Goal: Task Accomplishment & Management: Manage account settings

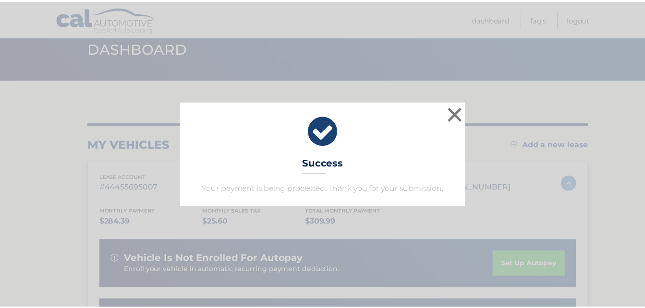
scroll to position [38, 0]
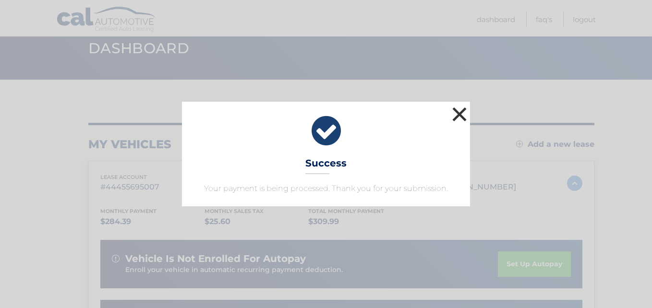
click at [461, 114] on button "×" at bounding box center [459, 114] width 19 height 19
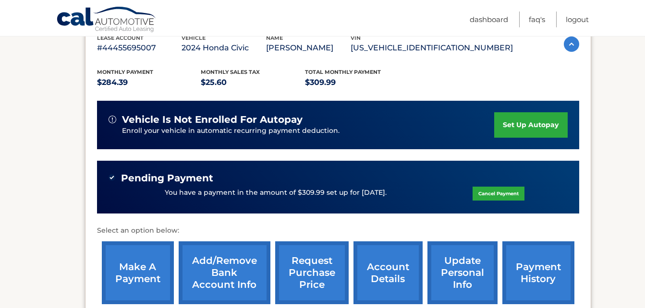
scroll to position [230, 0]
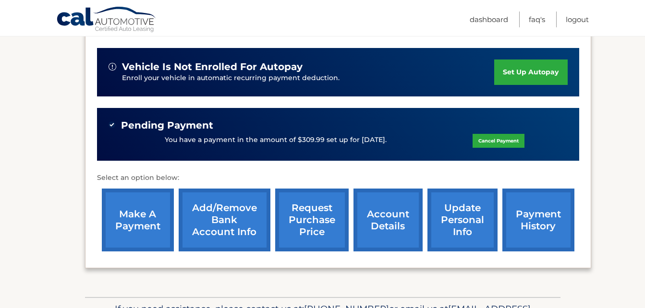
click at [387, 219] on link "account details" at bounding box center [388, 220] width 69 height 63
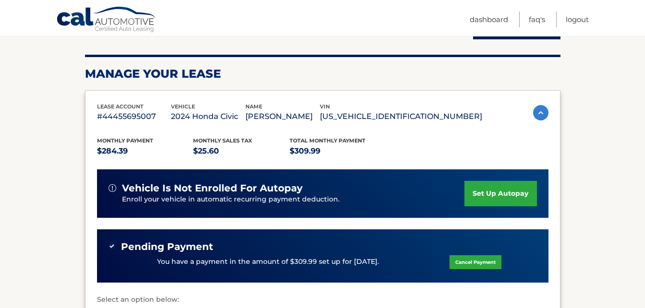
scroll to position [96, 0]
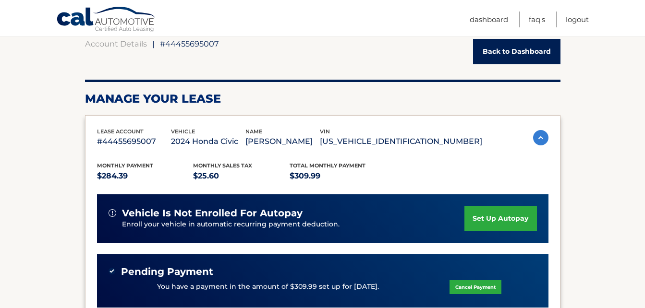
drag, startPoint x: 50, startPoint y: 18, endPoint x: 423, endPoint y: 332, distance: 487.5
click at [423, 212] on html "Cal Automotive Menu Dashboard FAQ's Logout |" at bounding box center [322, 58] width 645 height 308
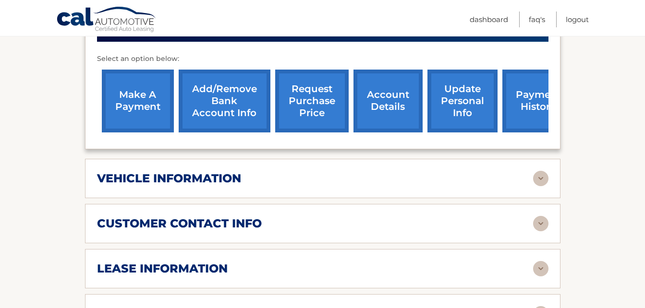
scroll to position [432, 0]
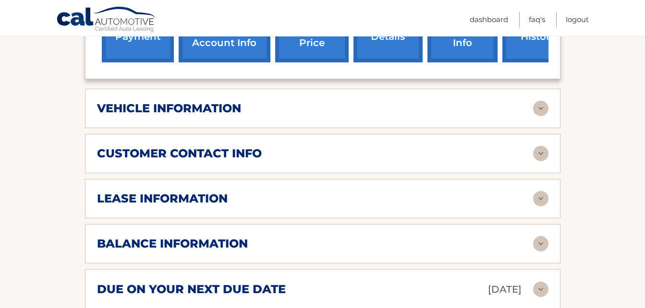
click at [539, 198] on img at bounding box center [540, 198] width 15 height 15
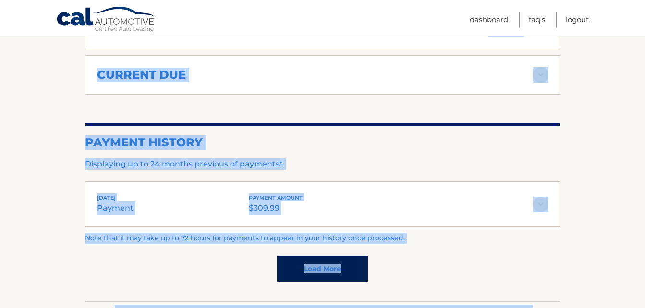
scroll to position [939, 0]
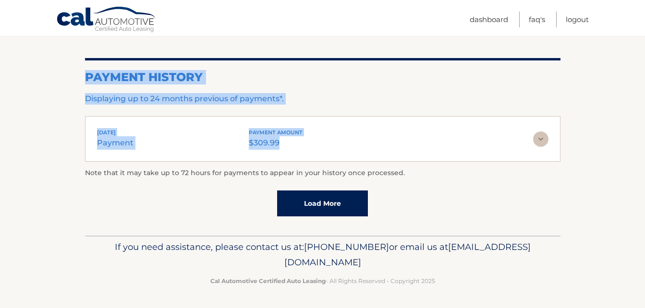
drag, startPoint x: 94, startPoint y: 149, endPoint x: 395, endPoint y: 141, distance: 301.3
